Goal: Task Accomplishment & Management: Manage account settings

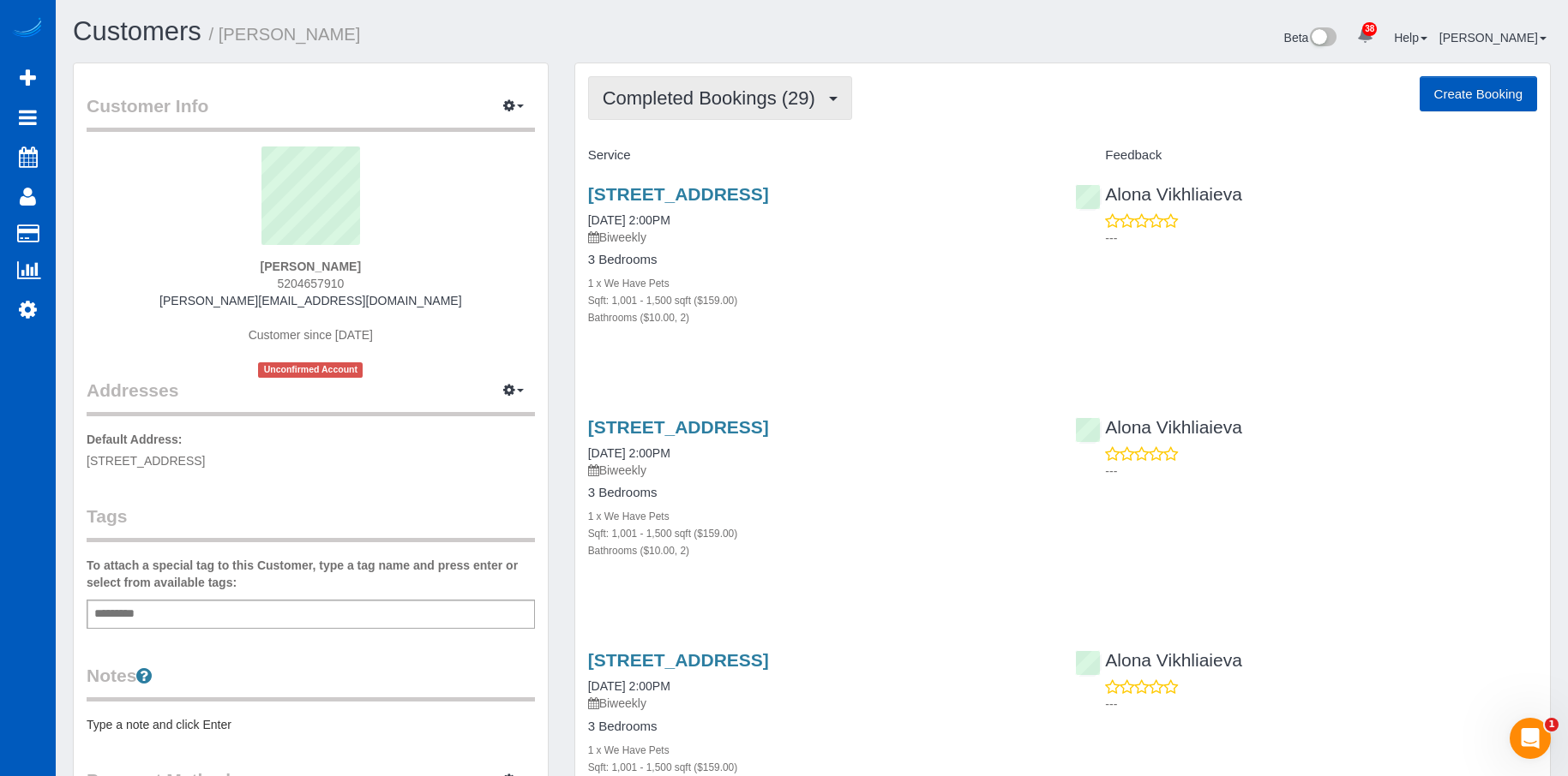
click at [702, 99] on span "Completed Bookings (29)" at bounding box center [713, 98] width 221 height 22
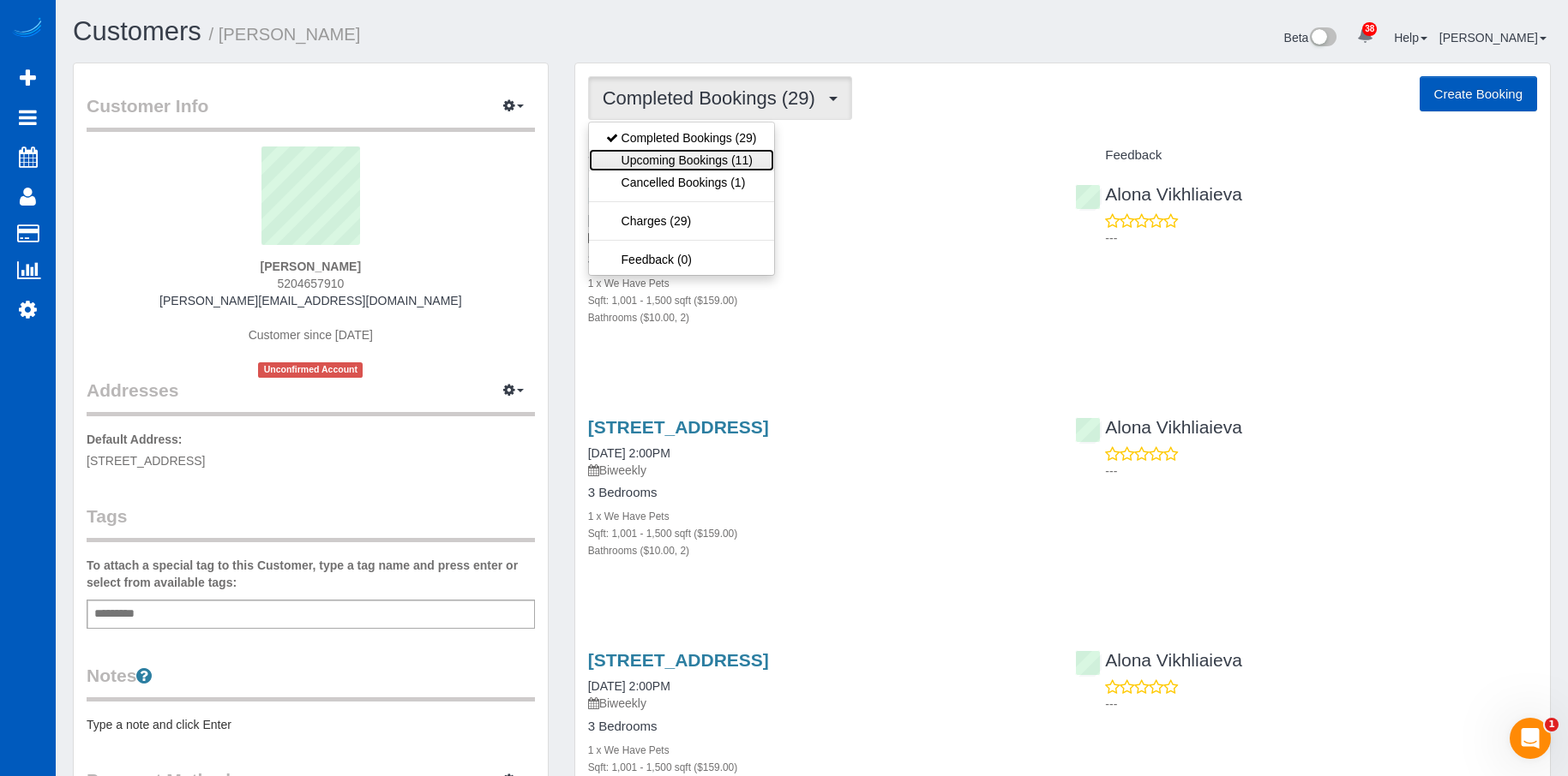
click at [704, 155] on link "Upcoming Bookings (11)" at bounding box center [682, 160] width 185 height 23
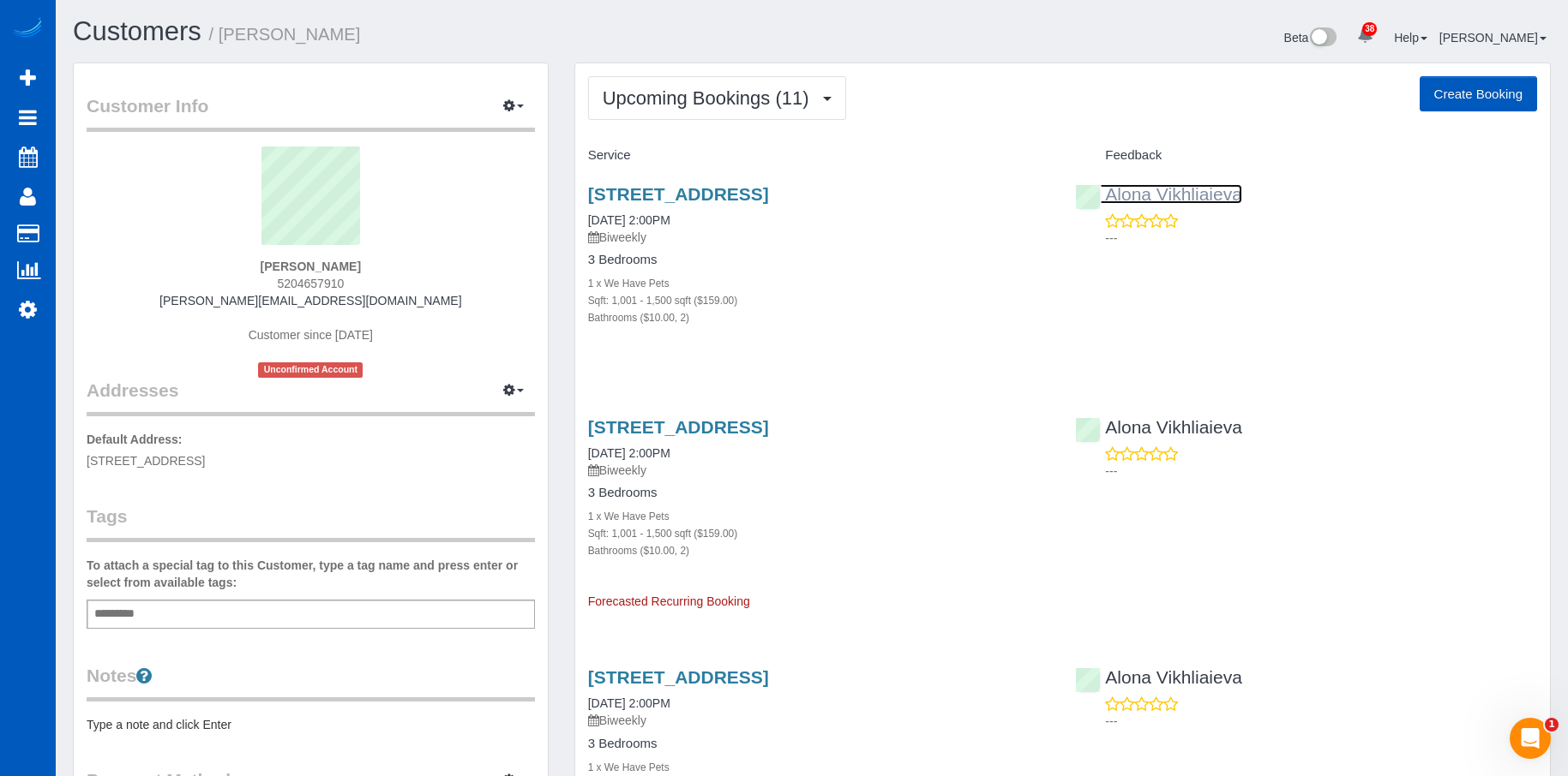
drag, startPoint x: 1109, startPoint y: 194, endPoint x: 1154, endPoint y: 185, distance: 45.9
drag, startPoint x: 280, startPoint y: 284, endPoint x: 376, endPoint y: 287, distance: 96.0
click at [376, 287] on div "Daniel Carter 5204657910 daniel.carter0123@gmail.com Customer since 2024 Unconf…" at bounding box center [311, 261] width 449 height 231
copy span "5204657910"
click at [656, 190] on link "5530 140th St Sw, Edmonds, WA 98020" at bounding box center [679, 194] width 181 height 20
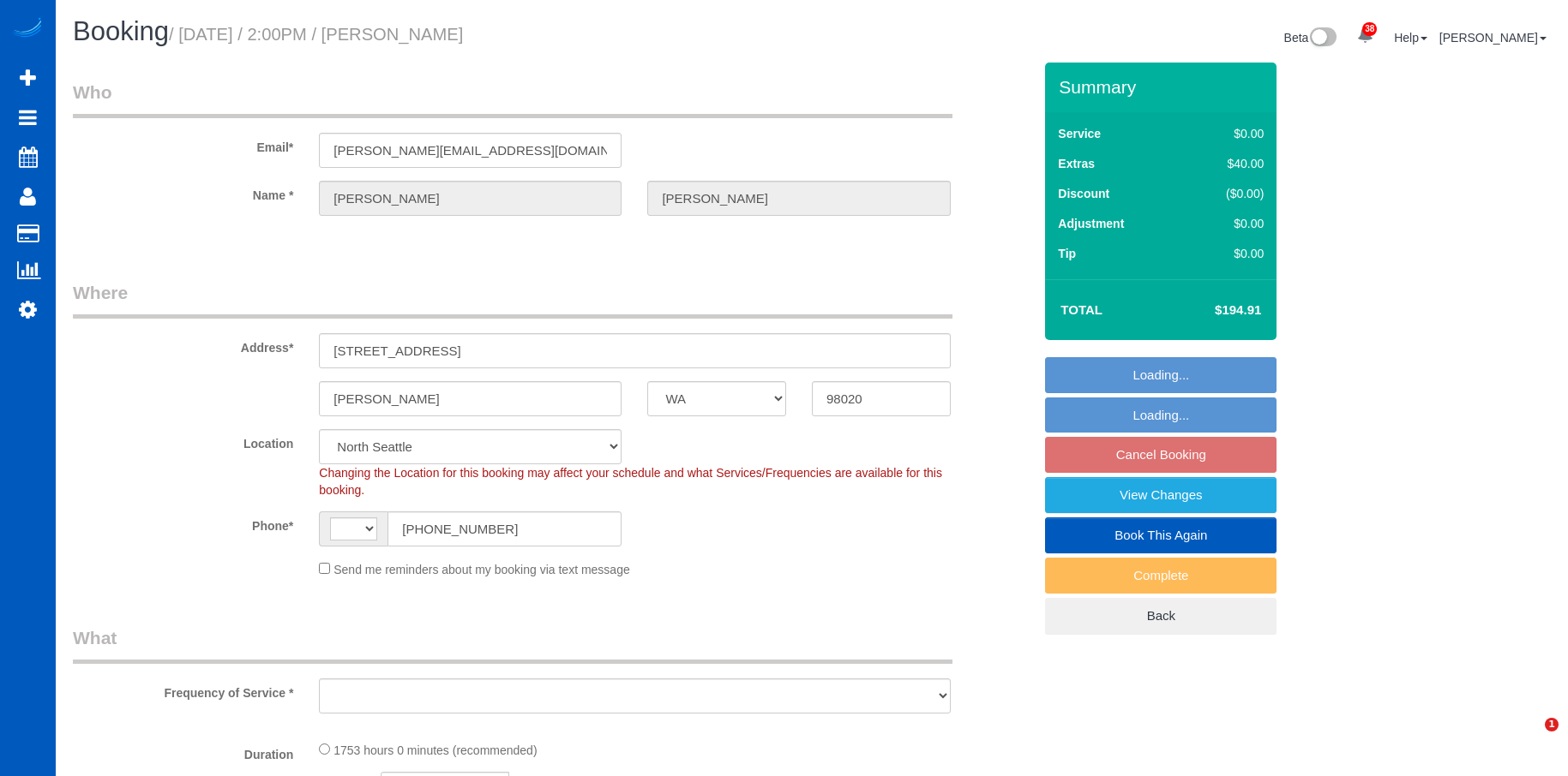
select select "WA"
select select "object:560"
select select "1001"
select select "2"
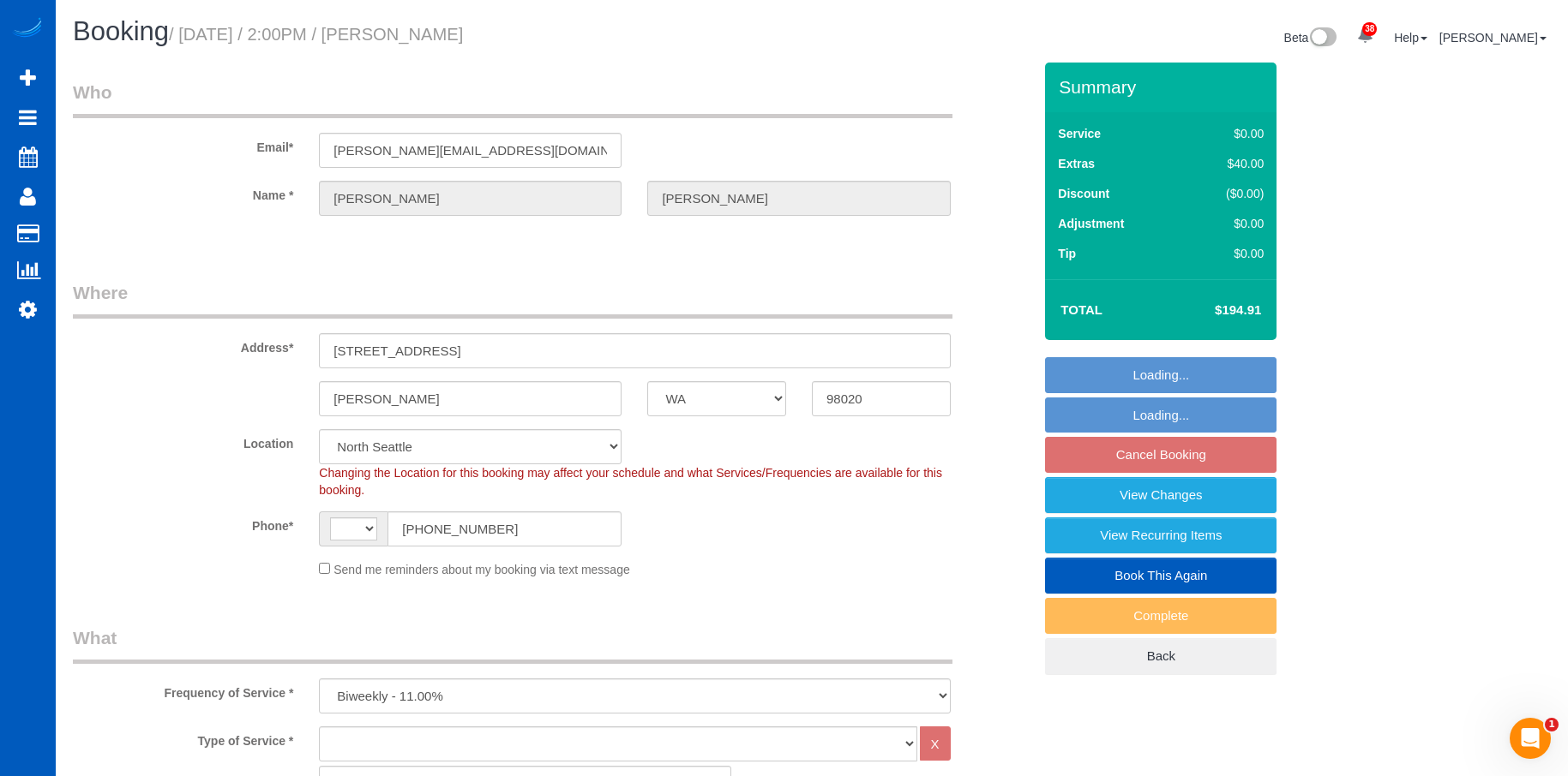
select select "object:653"
select select "string:US"
select select "1001"
select select "2"
select select "spot3"
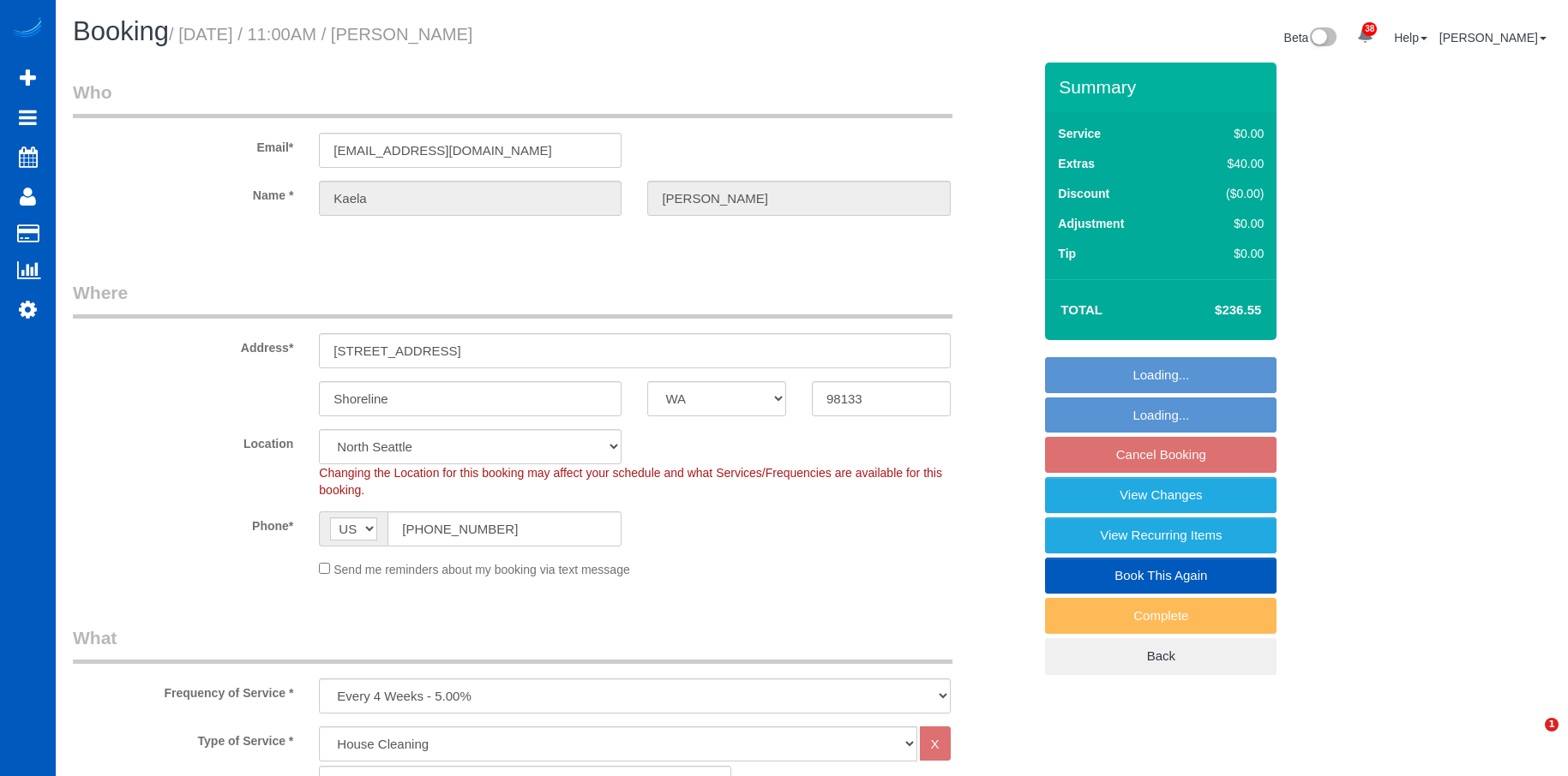
select select "WA"
select select "199"
select select "spot2"
select select "number:8"
select select "1501"
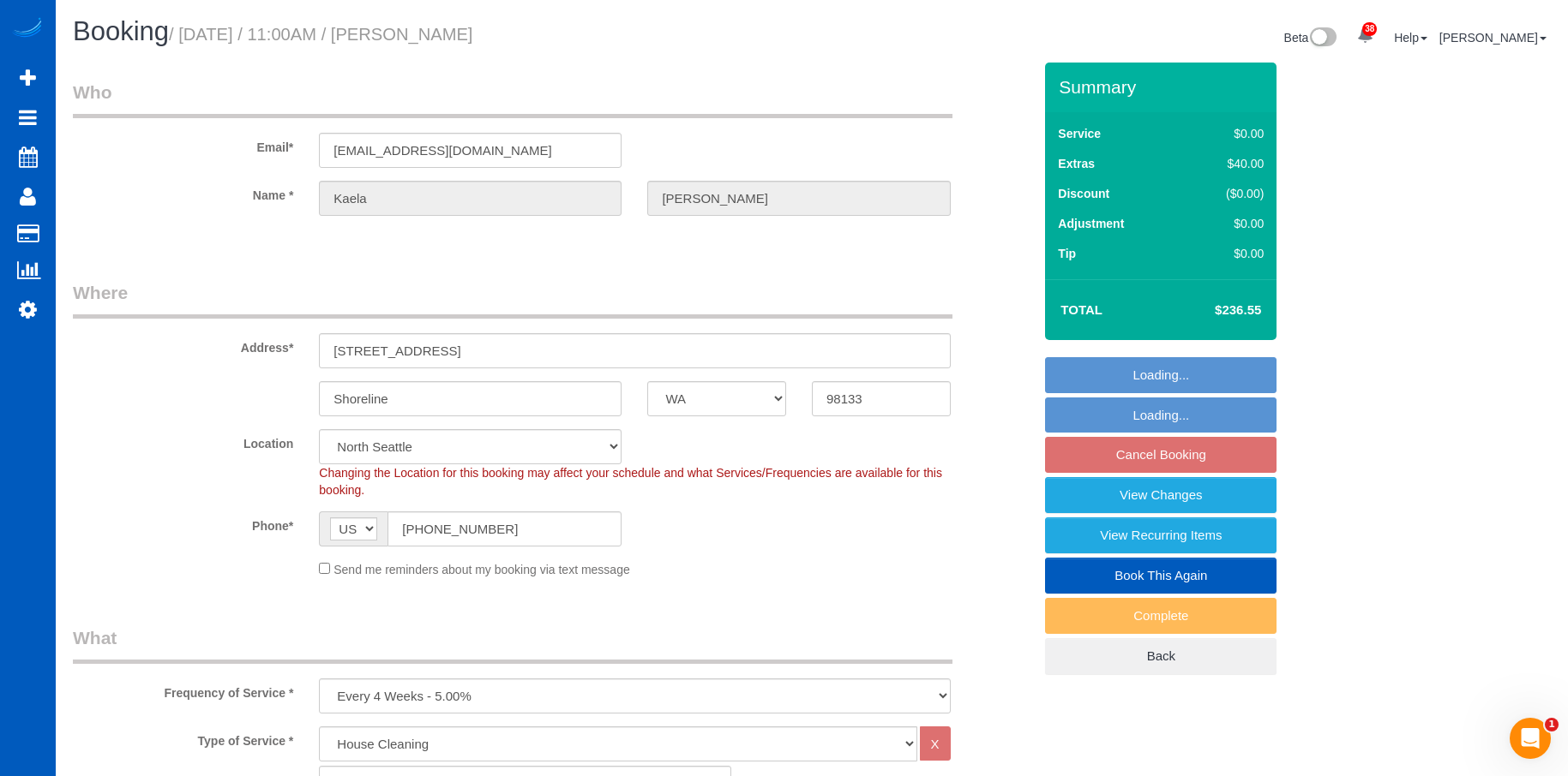
select select "3"
select select "4"
select select "object:1260"
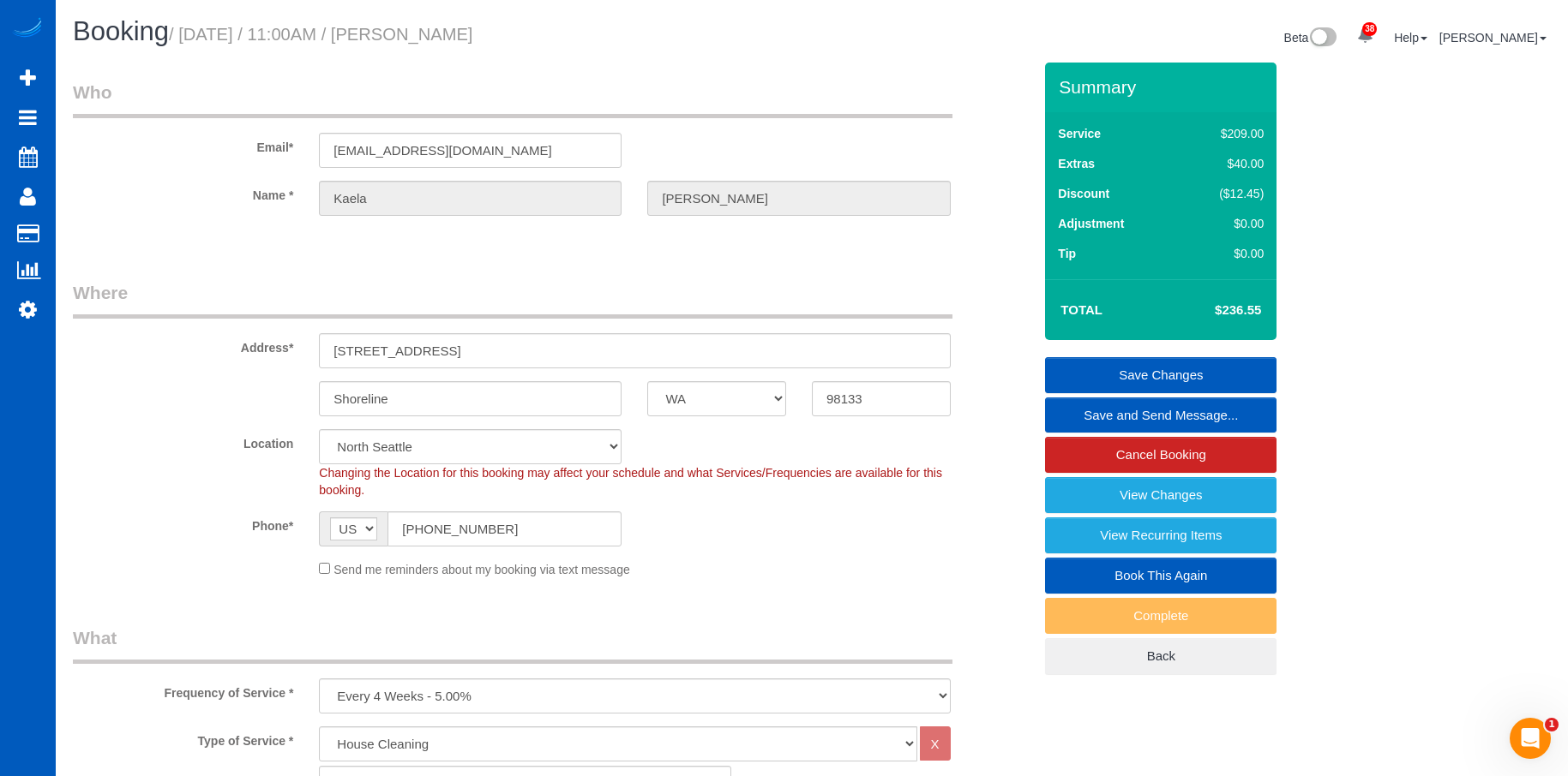
drag, startPoint x: 417, startPoint y: 30, endPoint x: 527, endPoint y: 30, distance: 110.0
click at [527, 30] on h1 "Booking / [DATE] / 11:00AM / [PERSON_NAME]" at bounding box center [435, 31] width 726 height 29
copy small "[PERSON_NAME]"
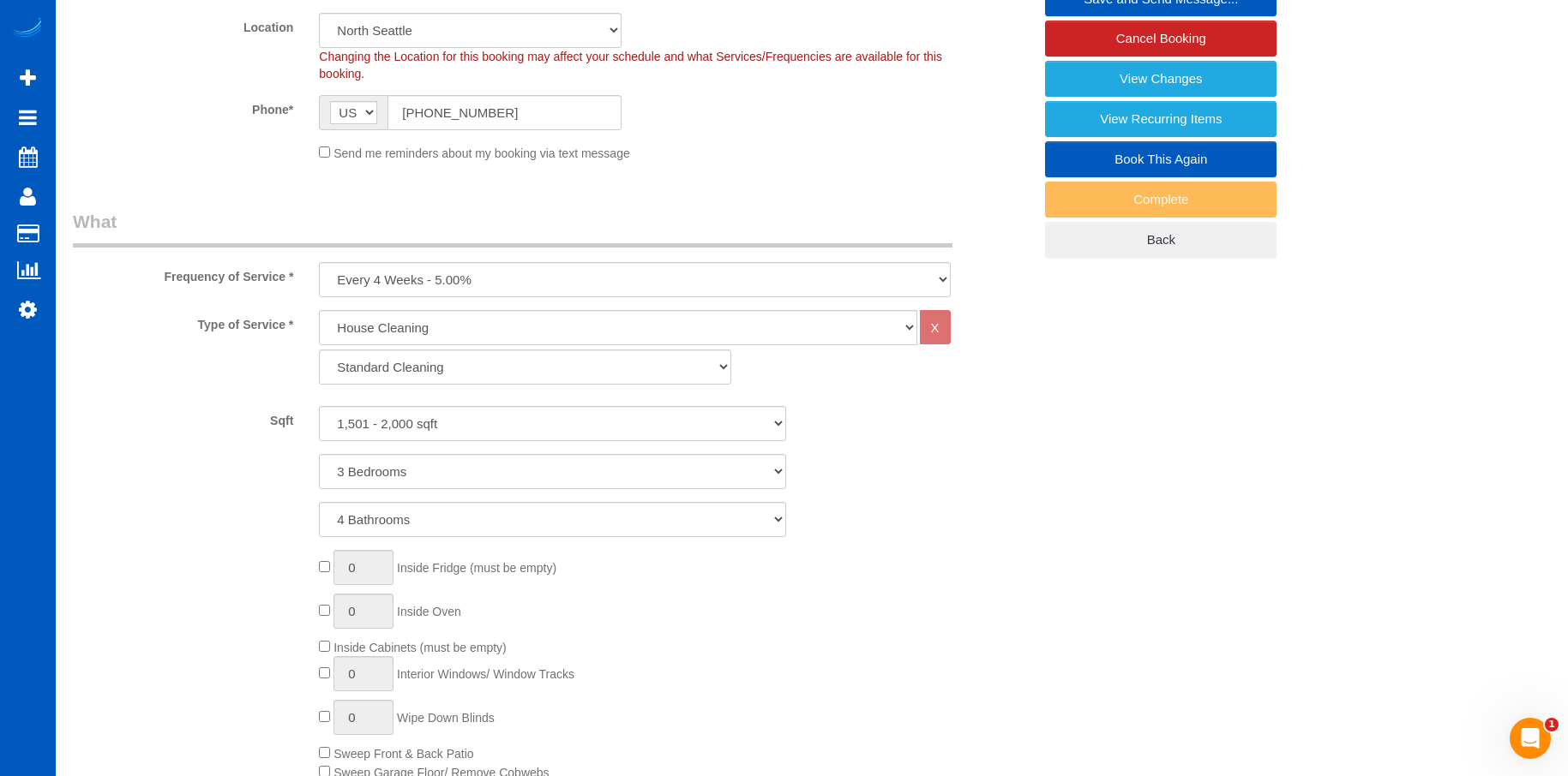
scroll to position [257, 0]
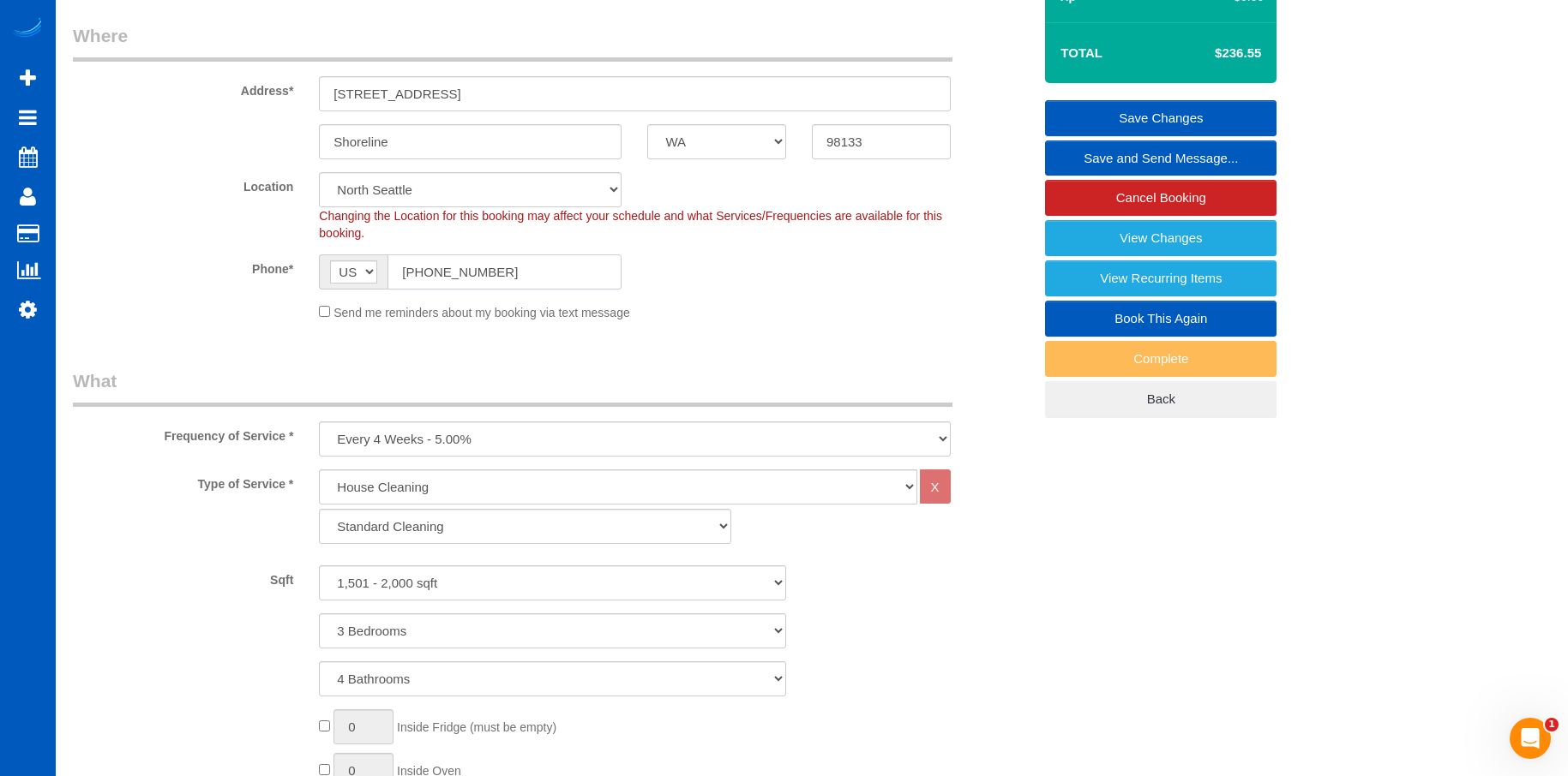
drag, startPoint x: 511, startPoint y: 265, endPoint x: 383, endPoint y: 276, distance: 128.5
click at [383, 276] on div "AF AL DZ AD AO AI AQ AG AR AM AW AU AT AZ BS BH BD BB BY BE BZ BJ BM BT BO BA B…" at bounding box center [470, 272] width 302 height 35
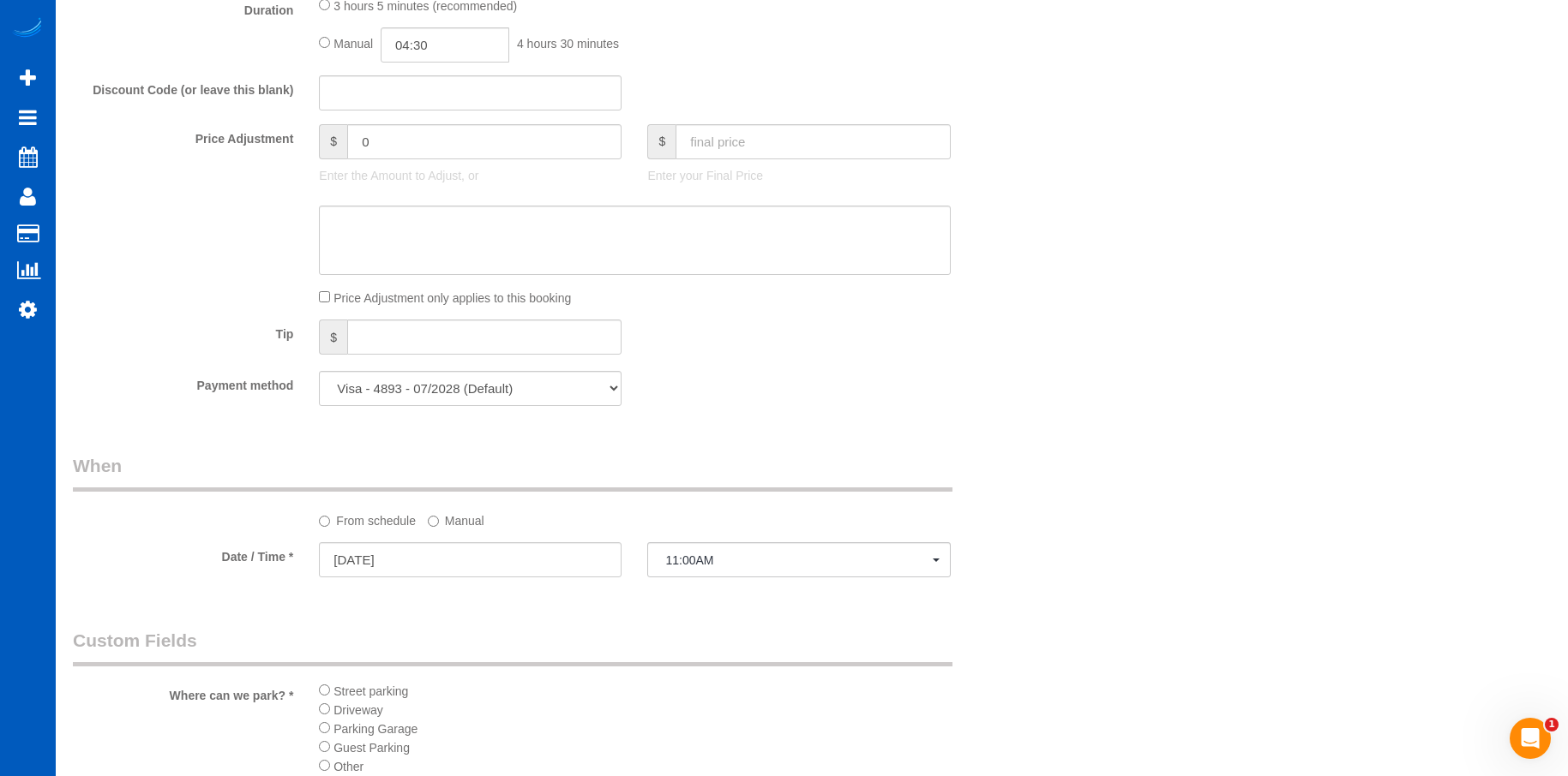
scroll to position [1371, 0]
